Goal: Transaction & Acquisition: Purchase product/service

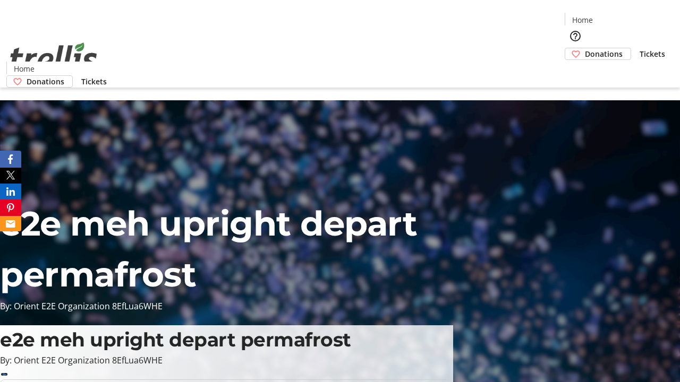
click at [639, 48] on span "Tickets" at bounding box center [651, 53] width 25 height 11
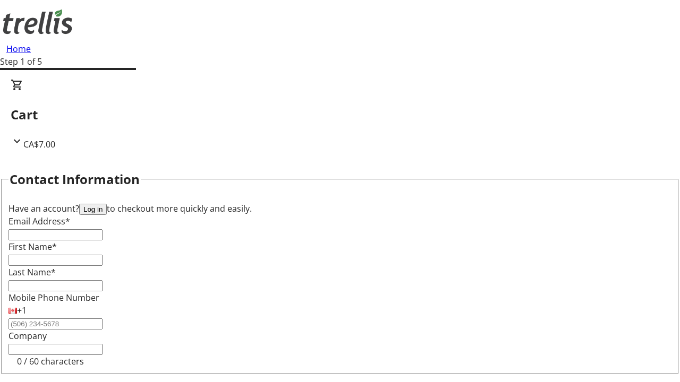
click at [107, 204] on button "Log in" at bounding box center [93, 209] width 28 height 11
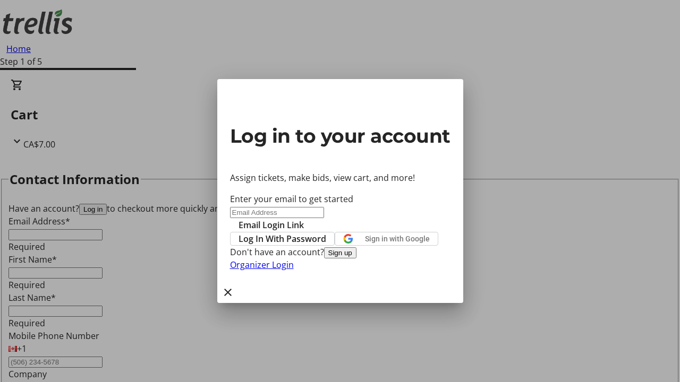
click at [326, 233] on span "Log In With Password" at bounding box center [282, 239] width 88 height 13
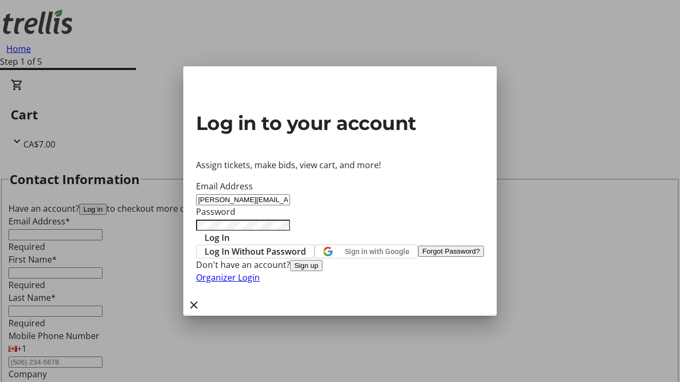
type input "[PERSON_NAME][EMAIL_ADDRESS][DOMAIN_NAME]"
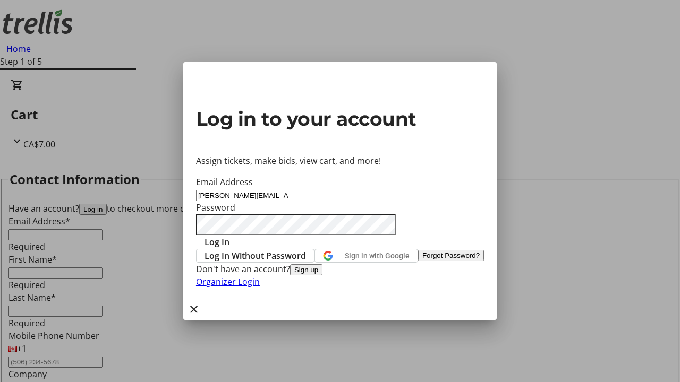
click at [229, 236] on span "Log In" at bounding box center [216, 242] width 25 height 13
